Goal: Information Seeking & Learning: Understand process/instructions

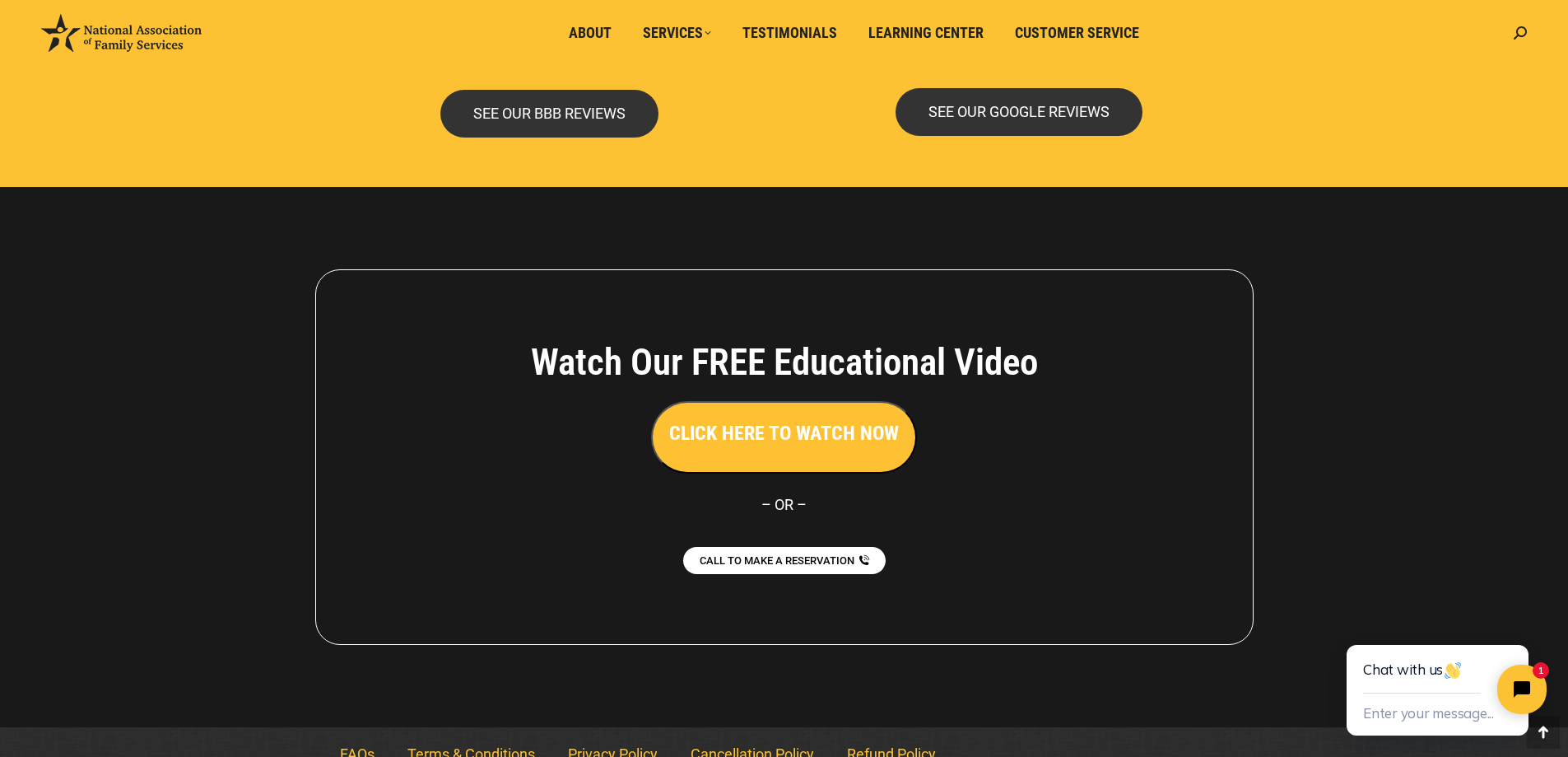
scroll to position [3569, 0]
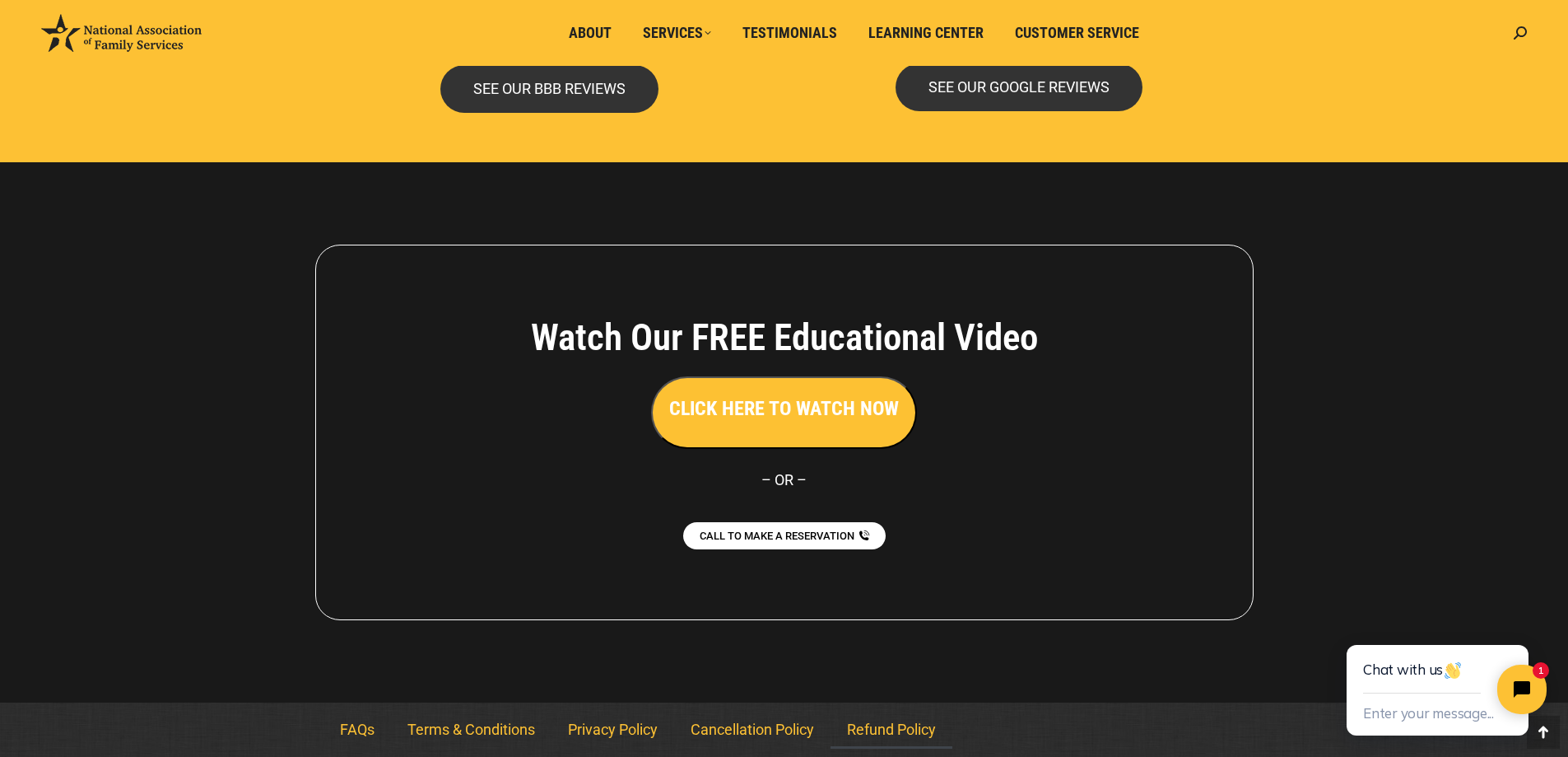
click at [884, 727] on link "Refund Policy" at bounding box center [891, 729] width 122 height 38
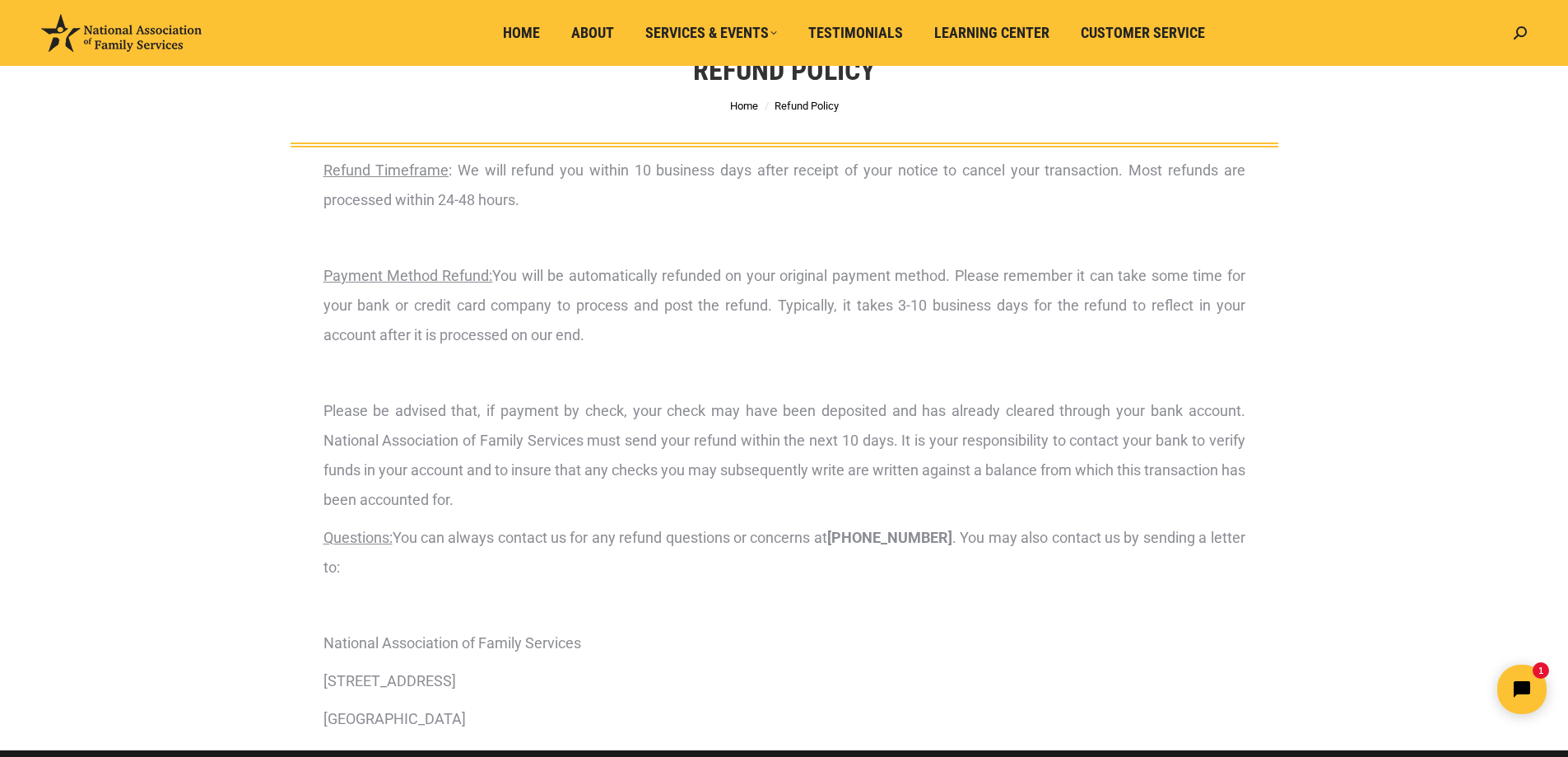
scroll to position [79, 0]
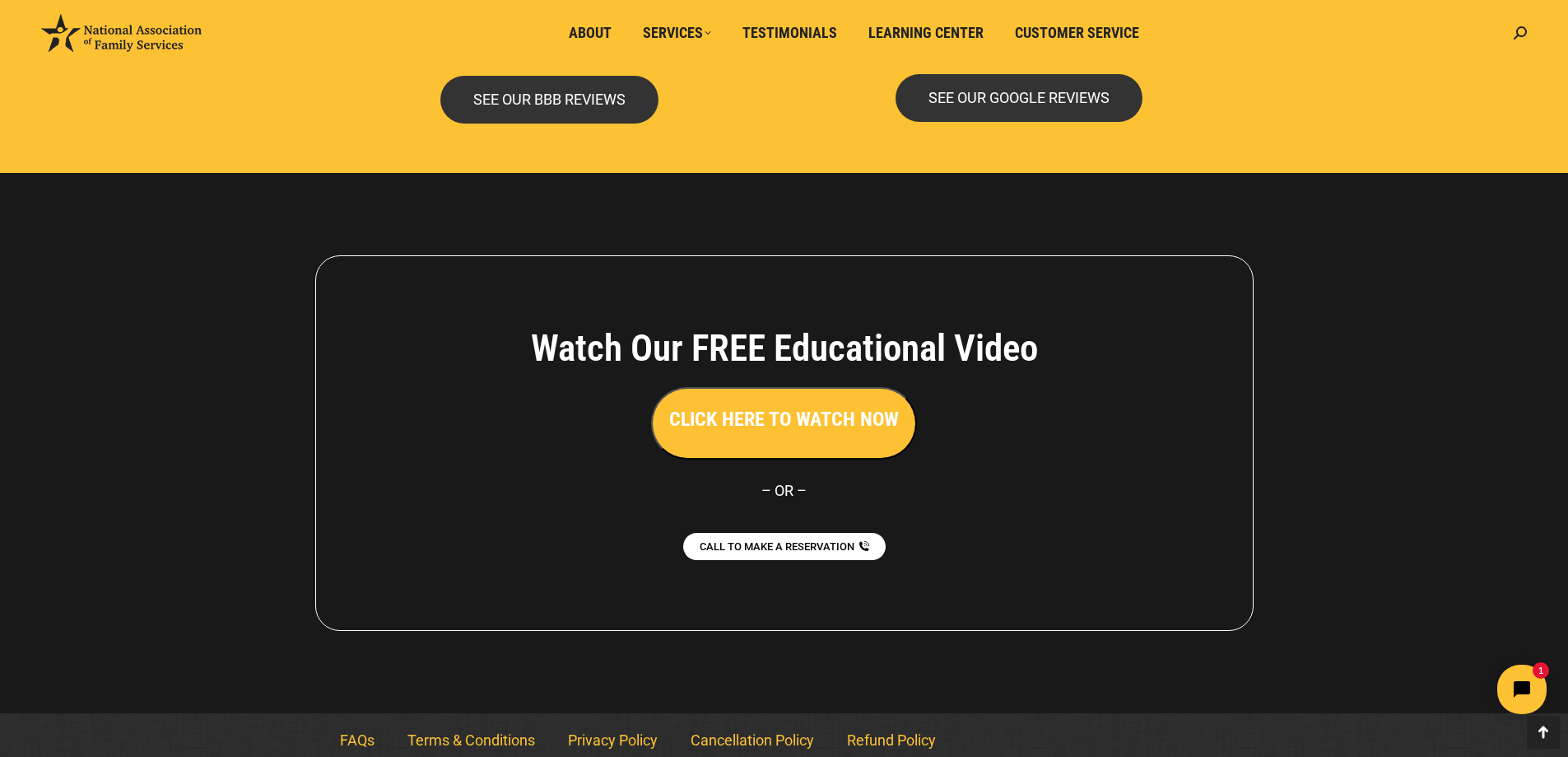
scroll to position [3569, 0]
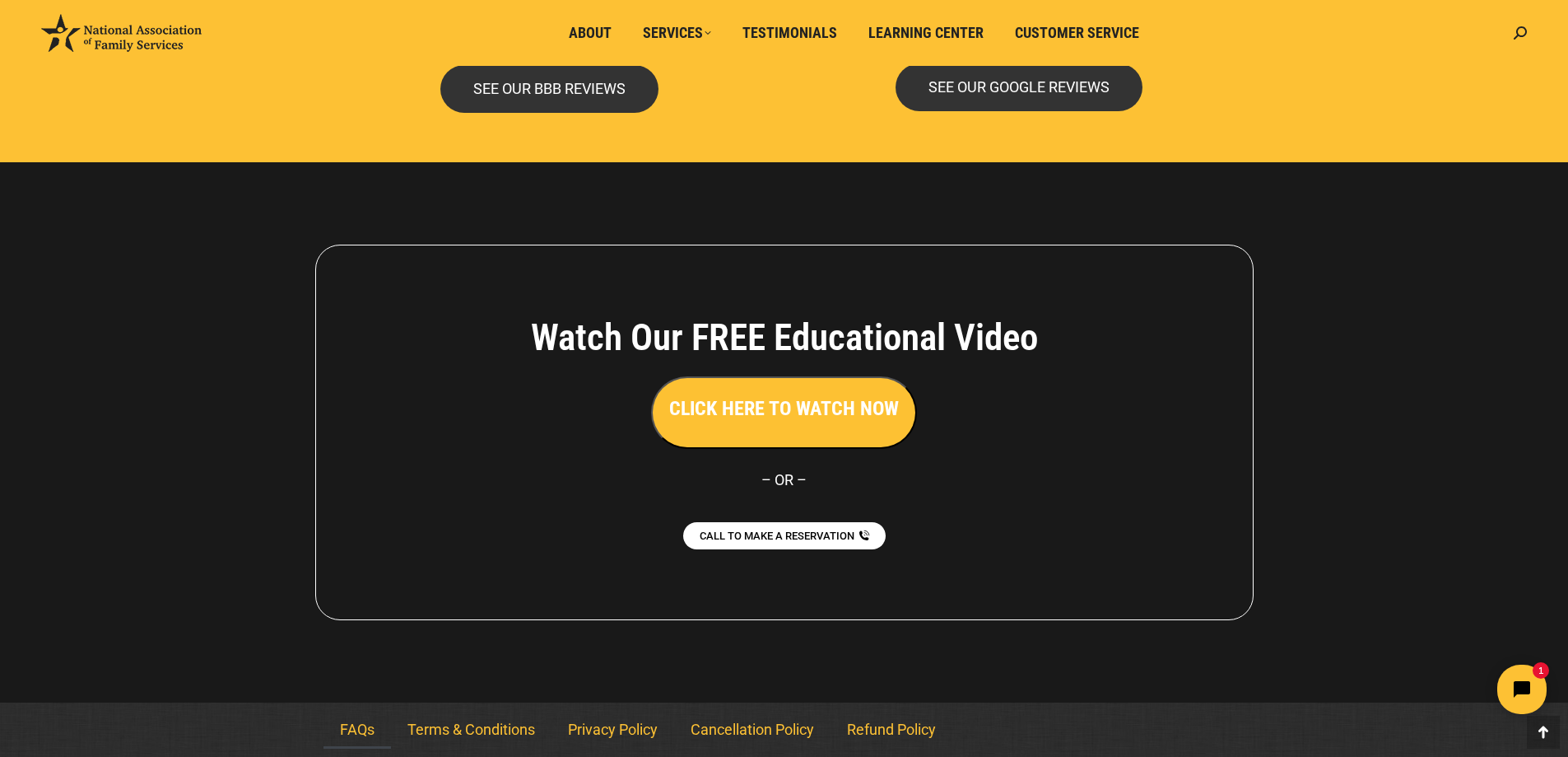
click at [356, 729] on link "FAQs" at bounding box center [357, 729] width 67 height 38
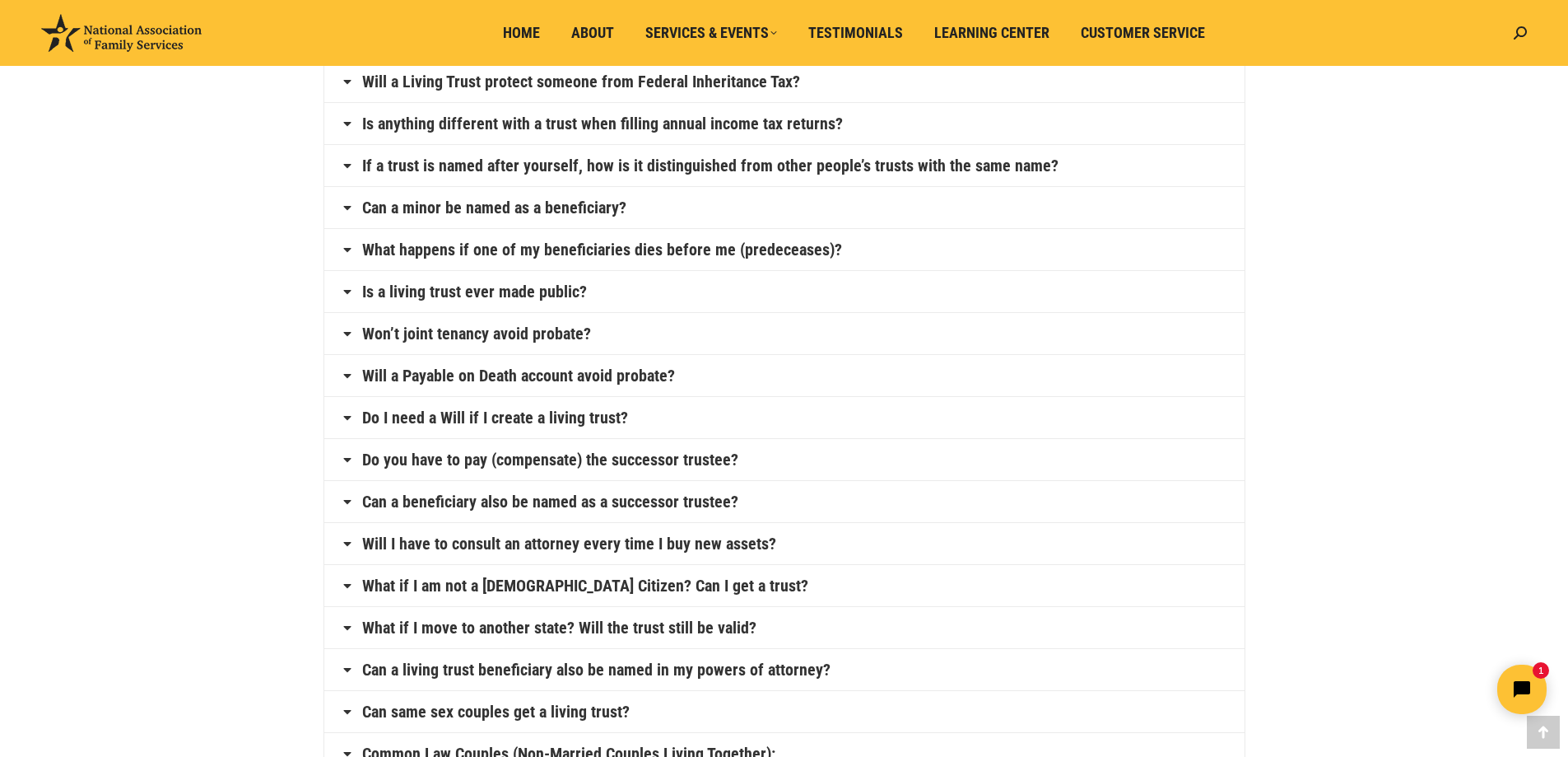
scroll to position [492, 0]
click at [345, 416] on icon at bounding box center [347, 416] width 13 height 13
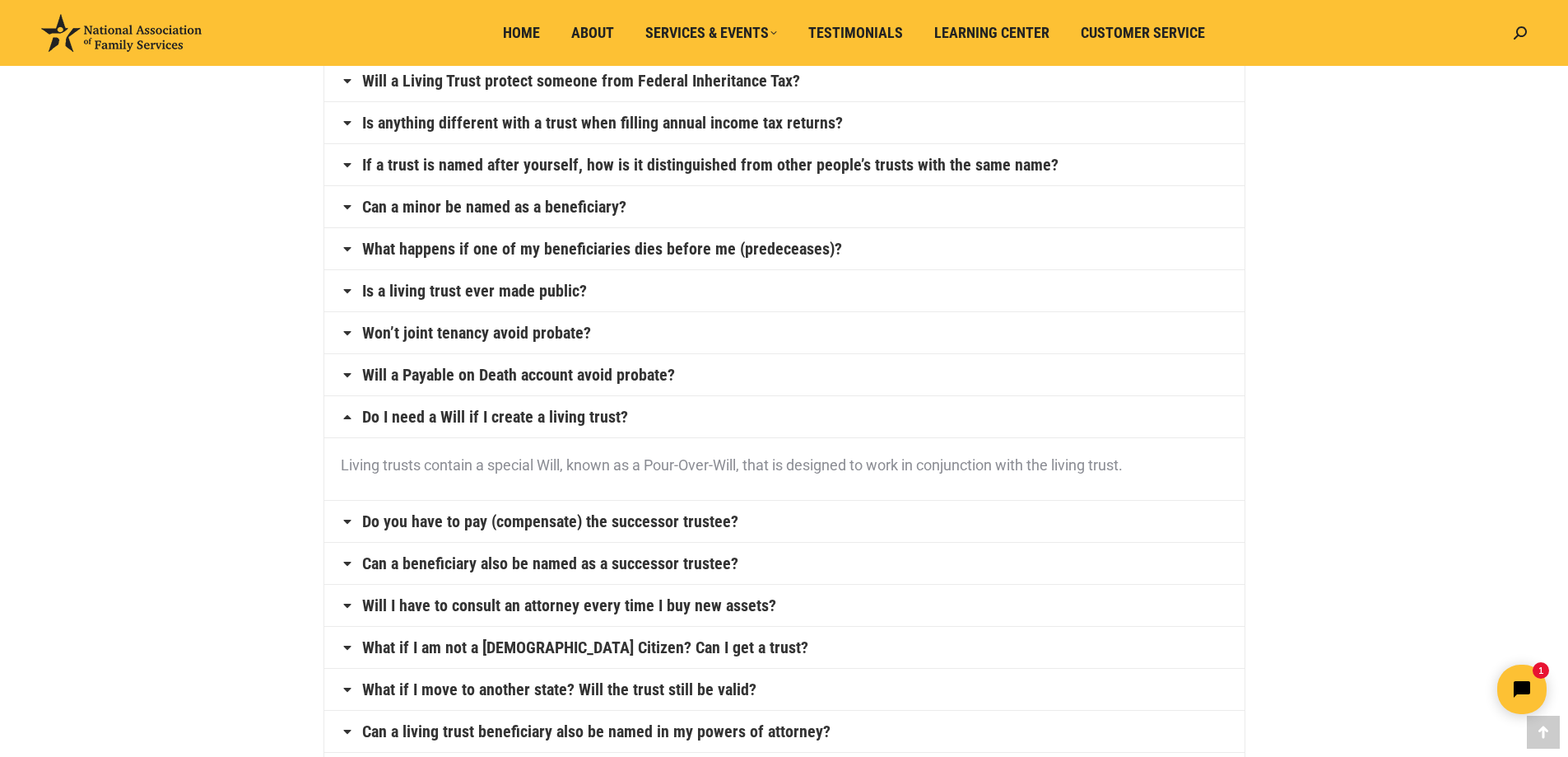
scroll to position [429, 0]
click at [346, 416] on icon at bounding box center [347, 416] width 13 height 13
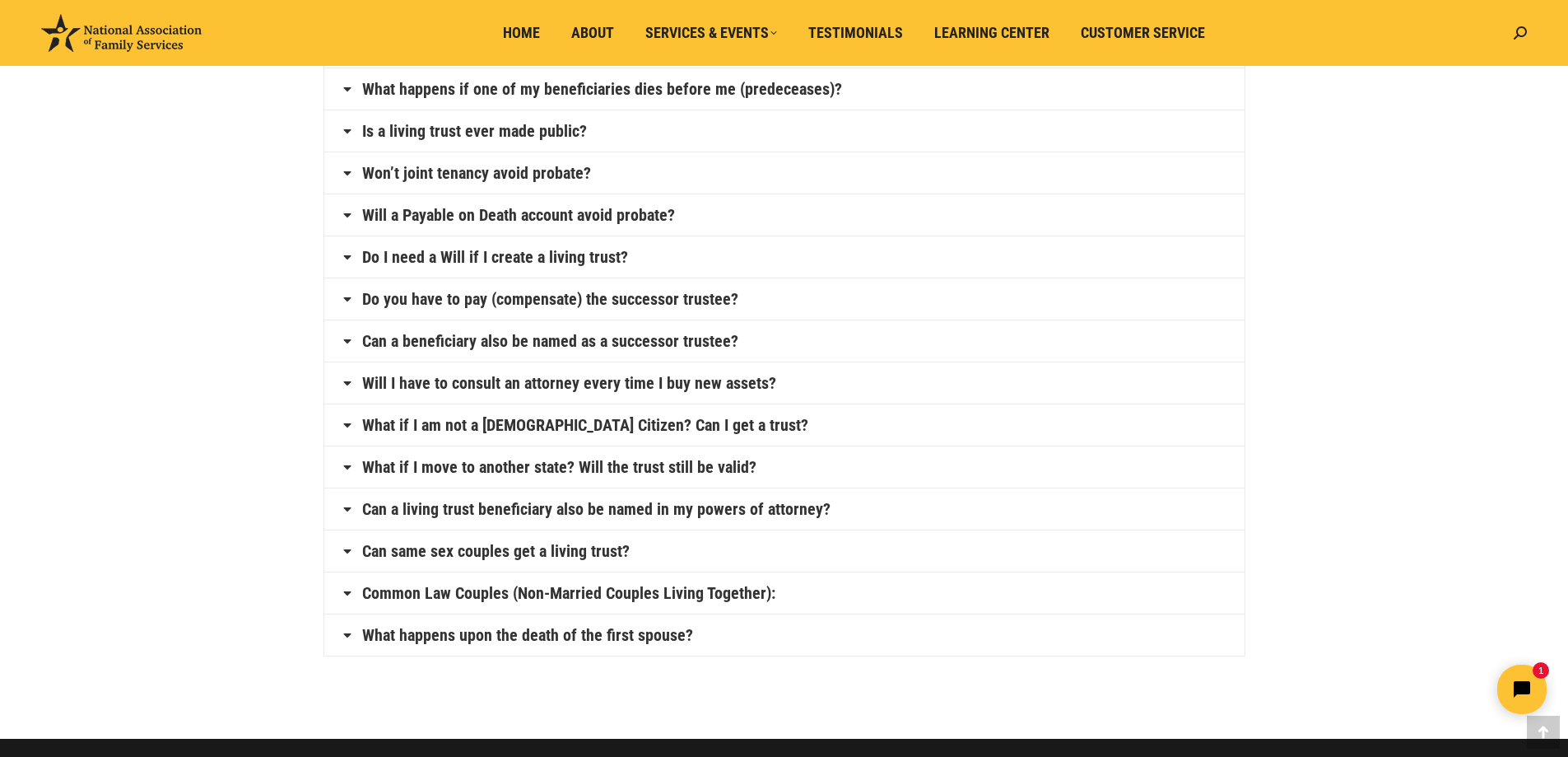
scroll to position [588, 0]
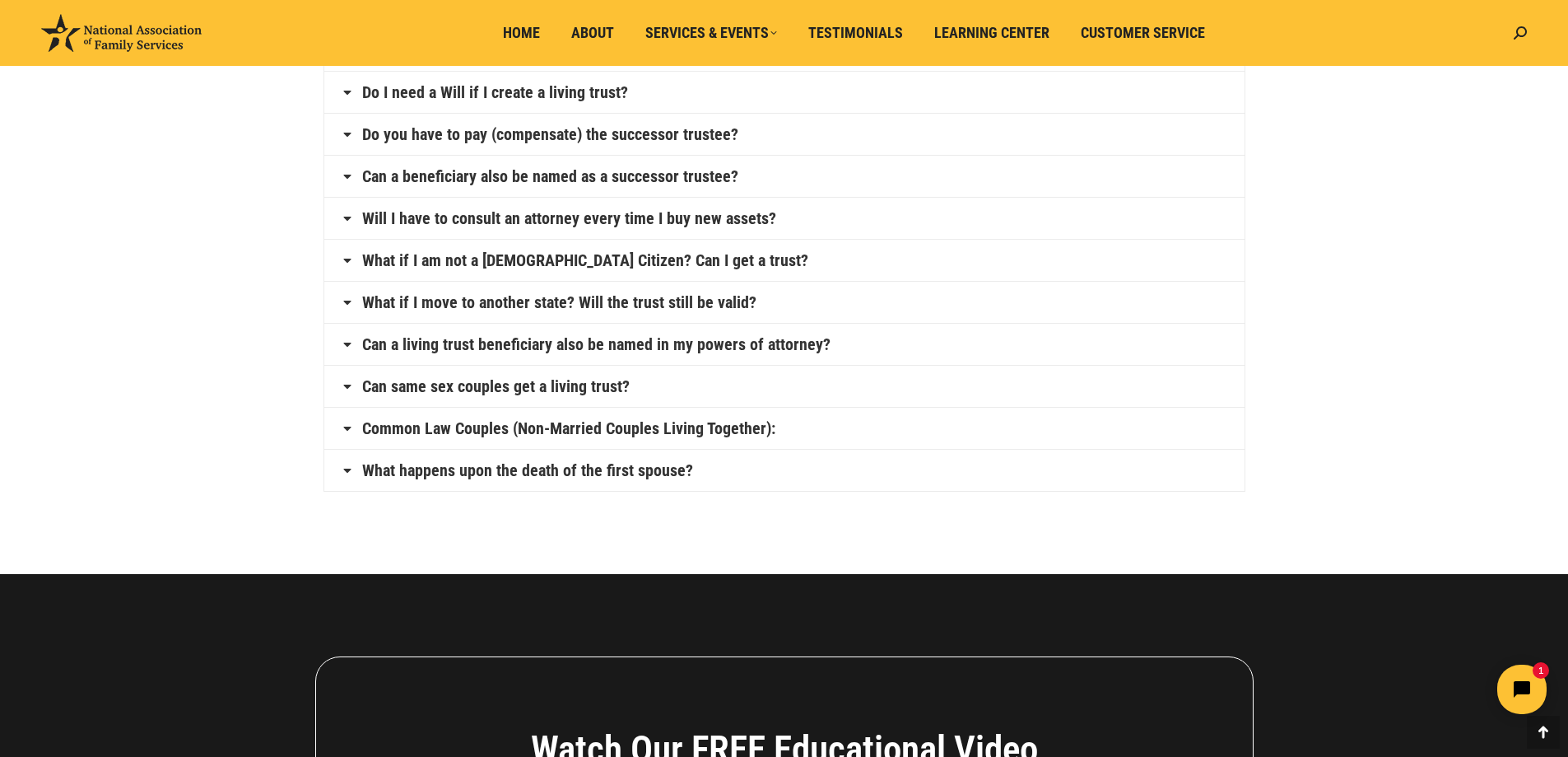
click at [347, 469] on icon at bounding box center [347, 469] width 13 height 13
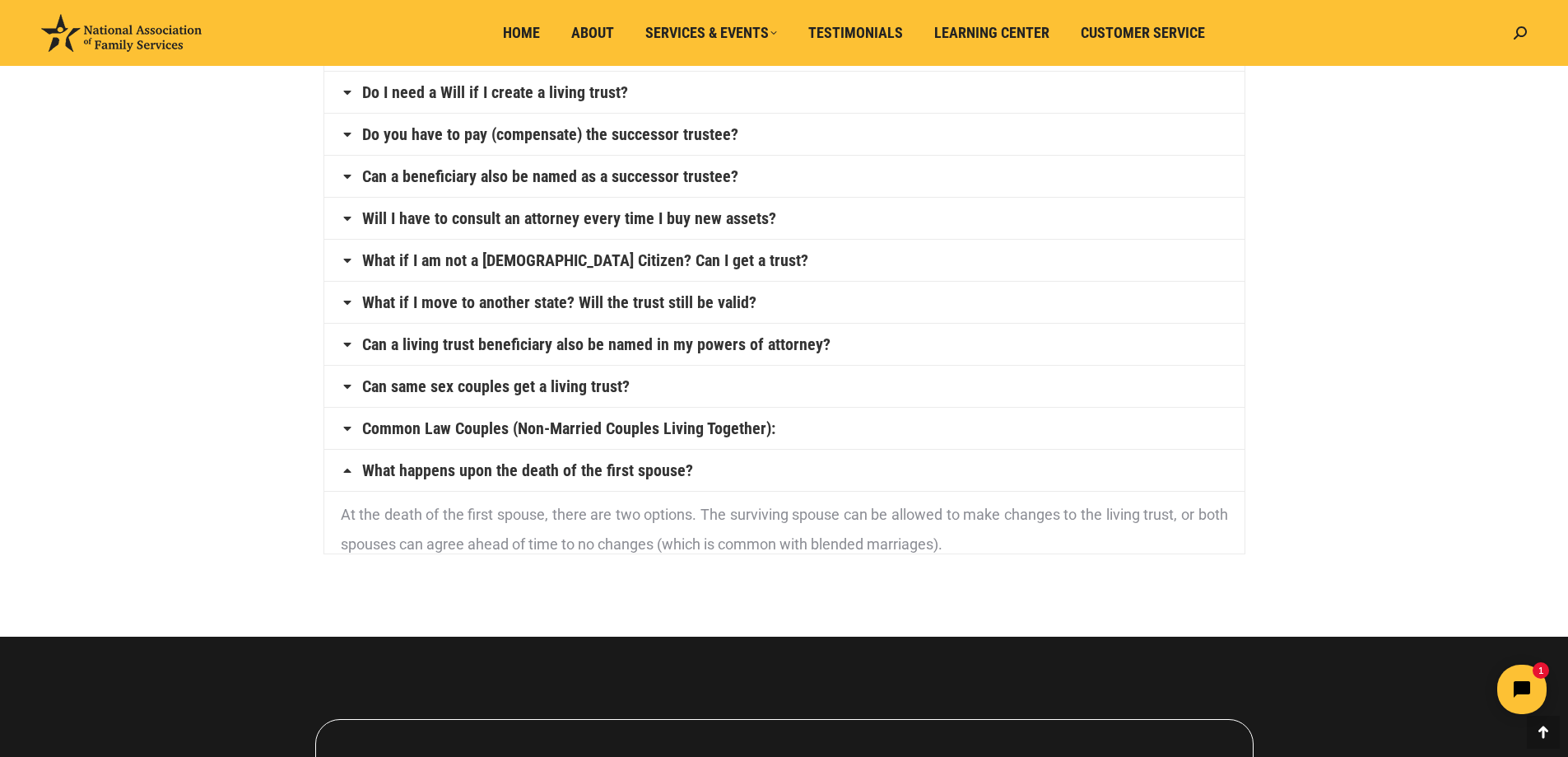
scroll to position [753, 0]
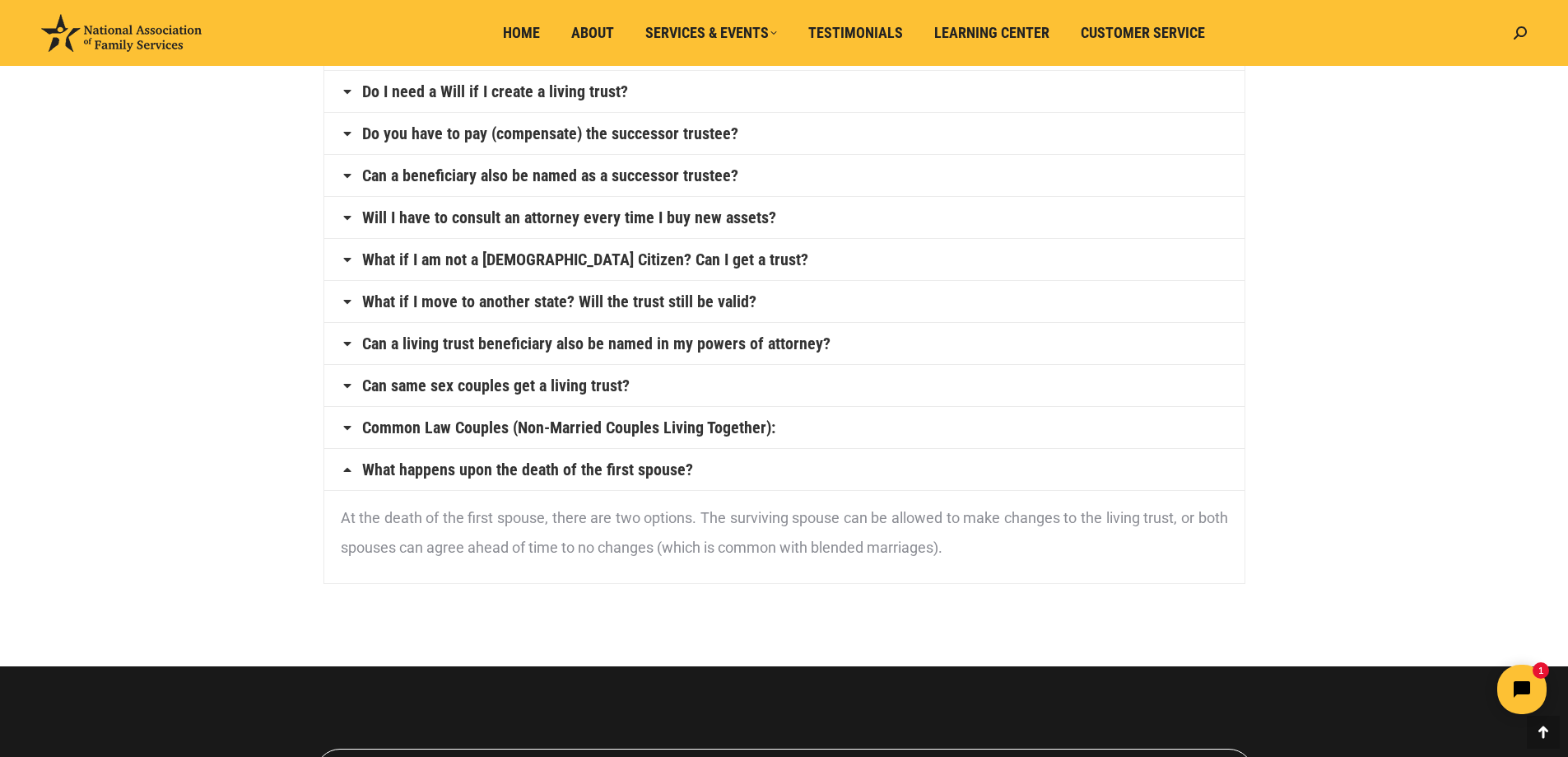
click at [349, 467] on icon at bounding box center [347, 468] width 13 height 13
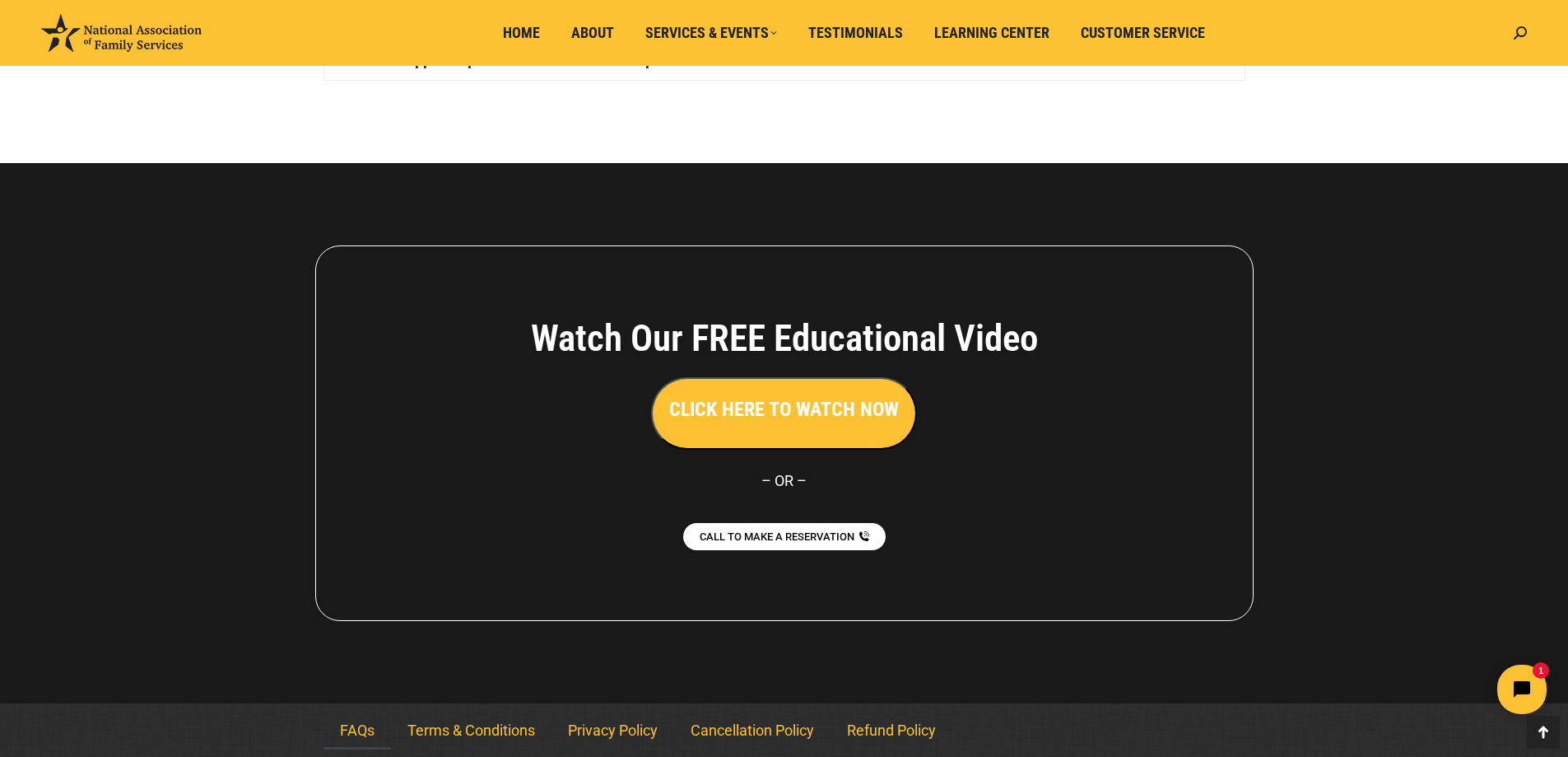
scroll to position [1165, 0]
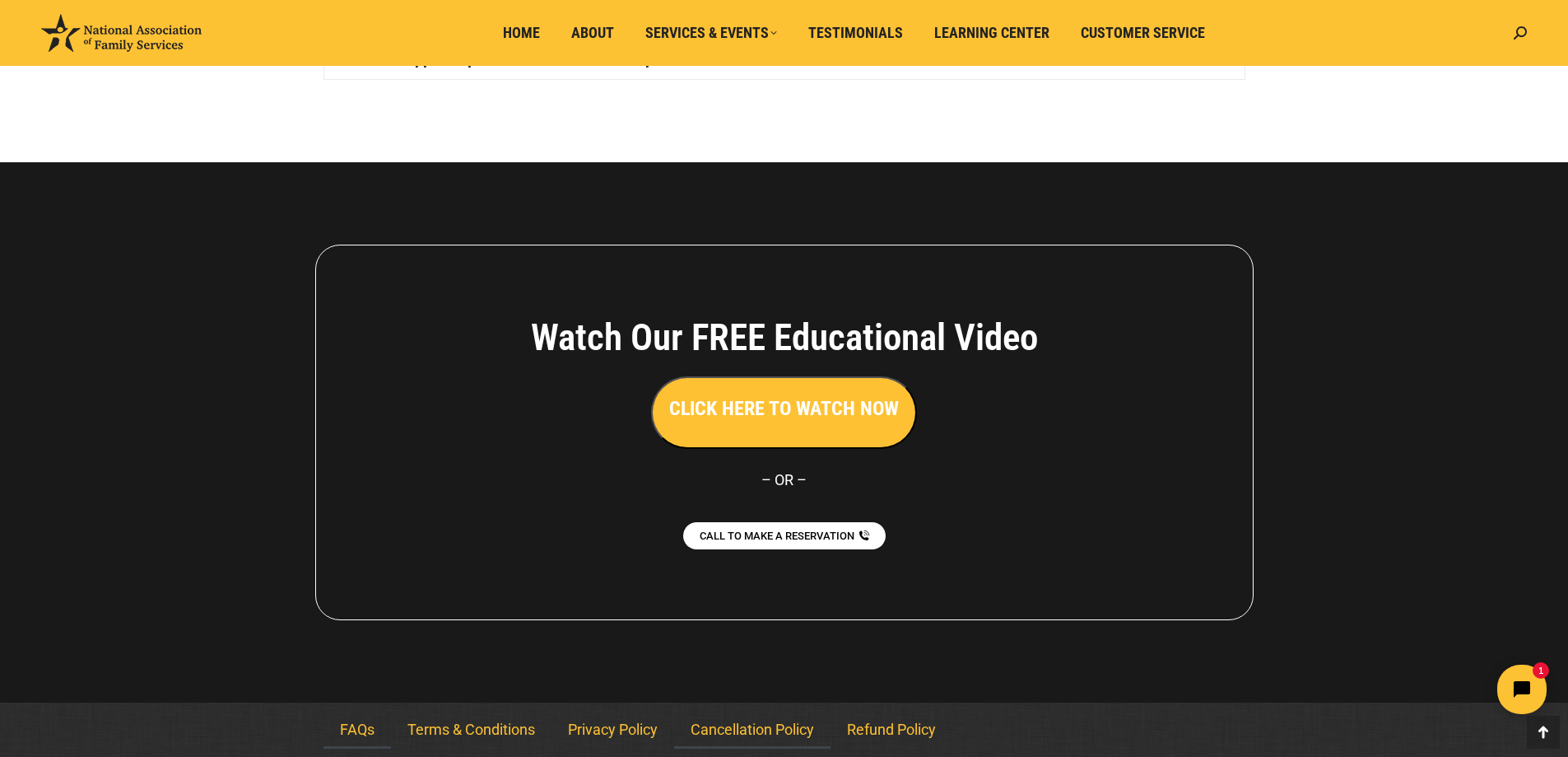
click at [754, 731] on link "Cancellation Policy" at bounding box center [753, 729] width 157 height 38
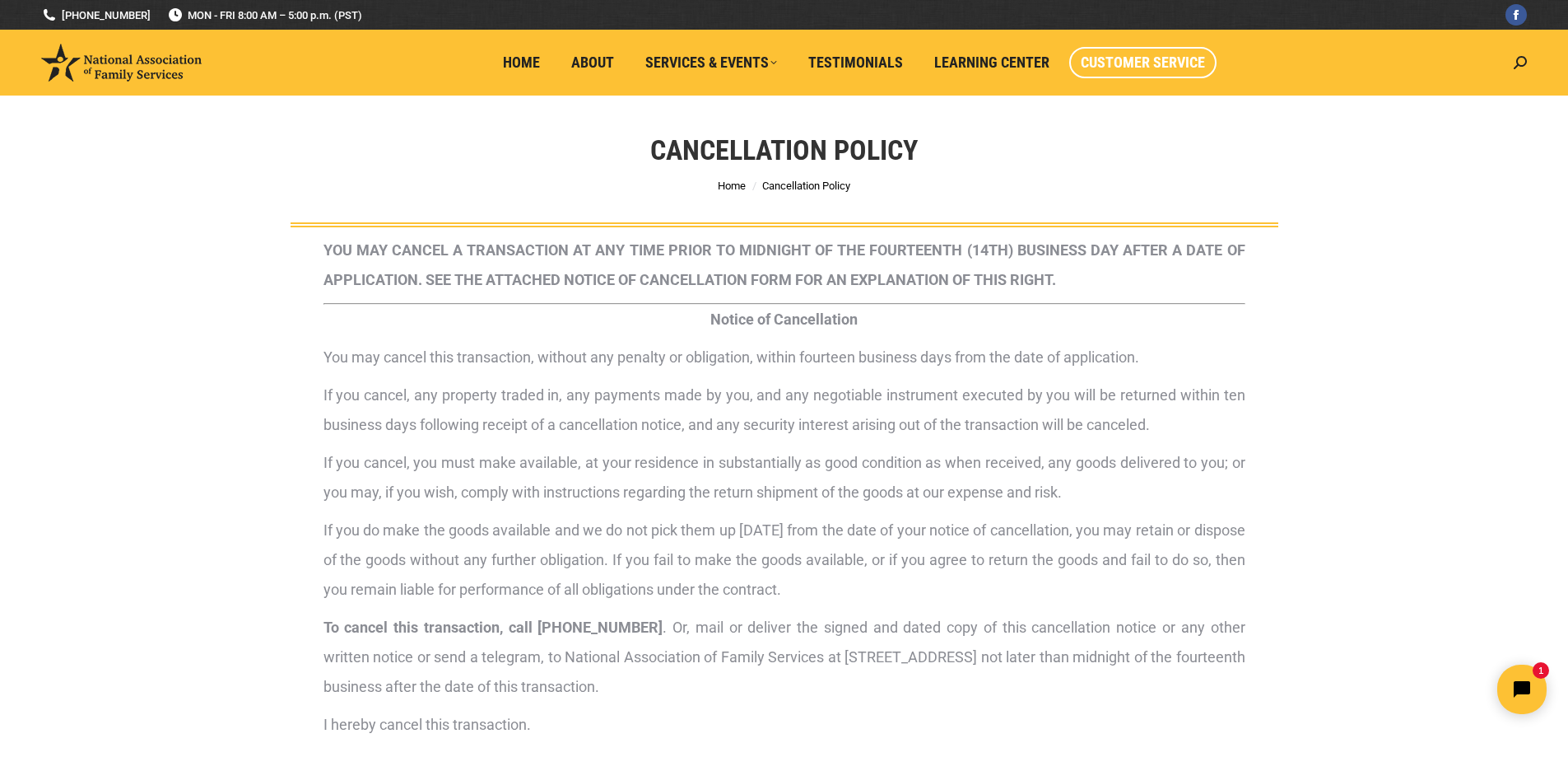
click at [1152, 61] on span "Customer Service" at bounding box center [1143, 63] width 124 height 18
